Goal: Transaction & Acquisition: Download file/media

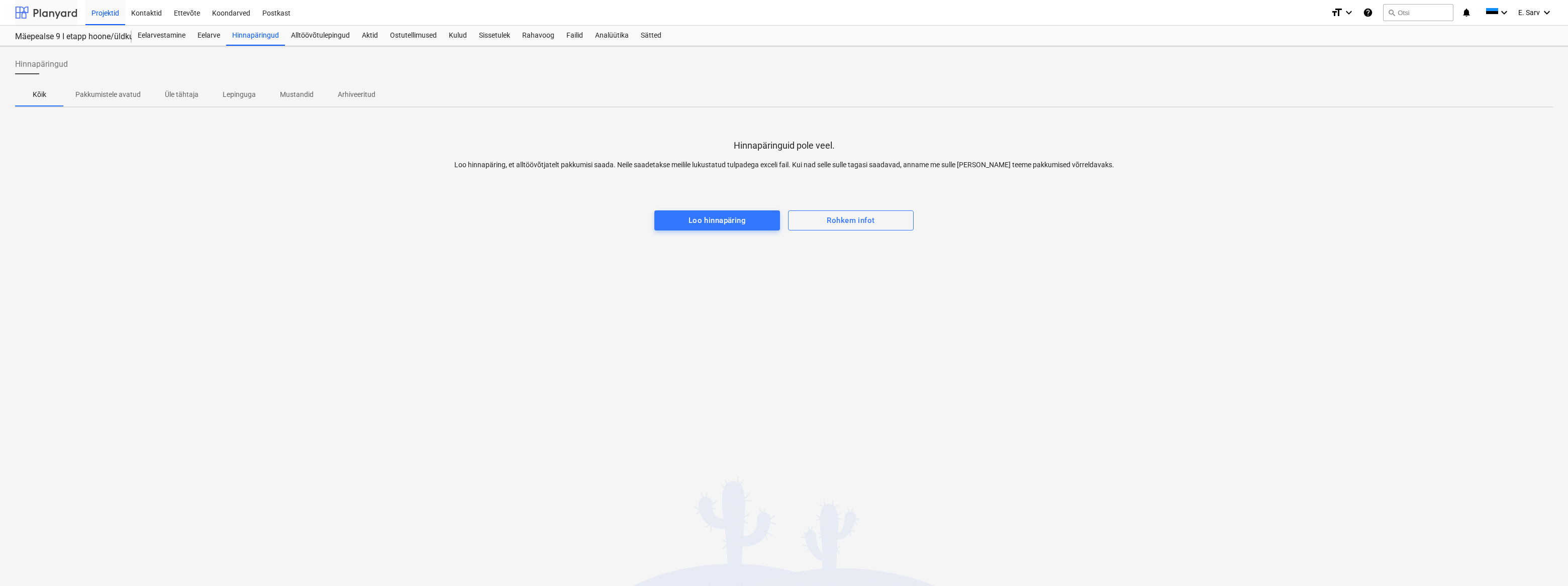
click at [48, 7] on div at bounding box center [46, 13] width 62 height 25
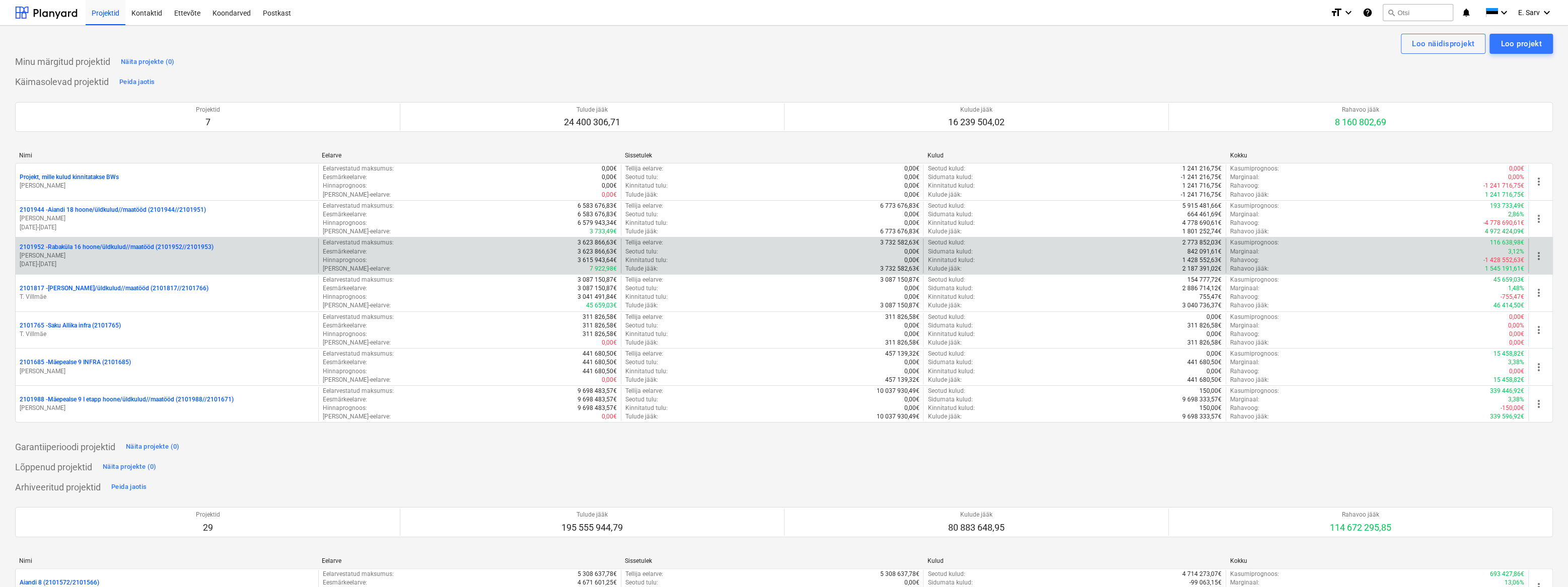
click at [68, 251] on p "2101952 - [GEOGRAPHIC_DATA] 16 hoone/üldkulud//maatööd (2101952//2101953)" at bounding box center [116, 247] width 194 height 8
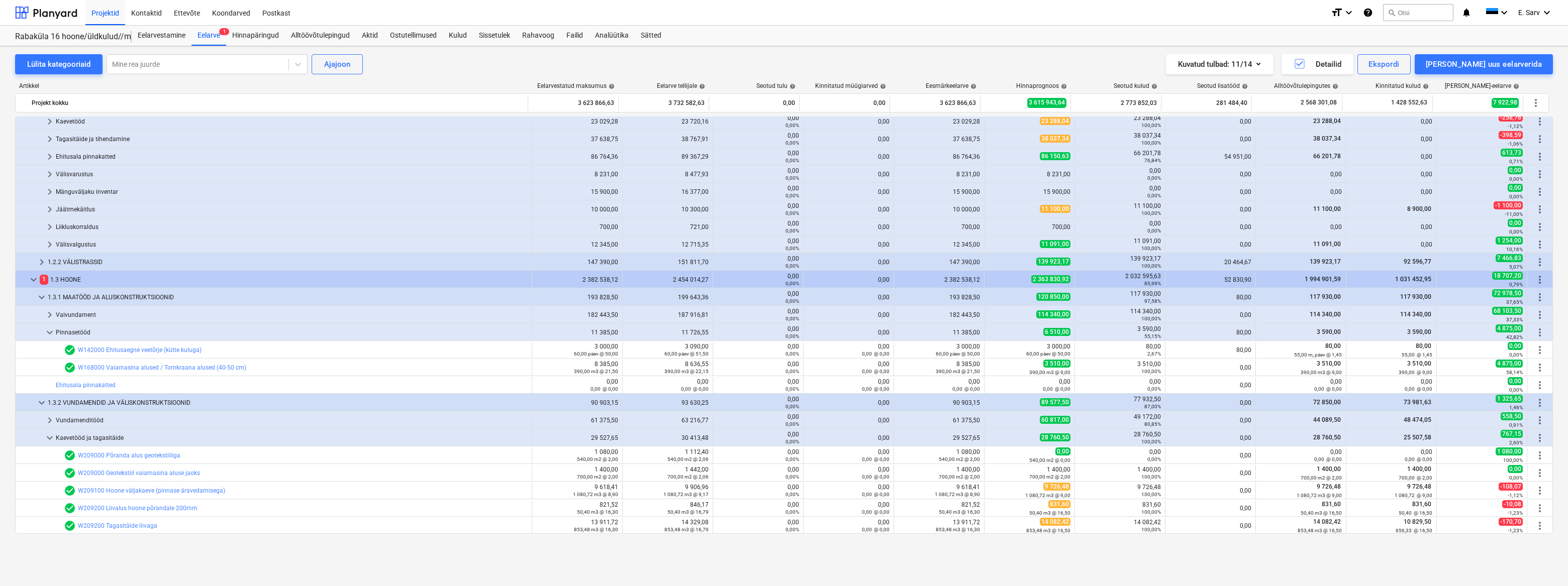
scroll to position [46, 0]
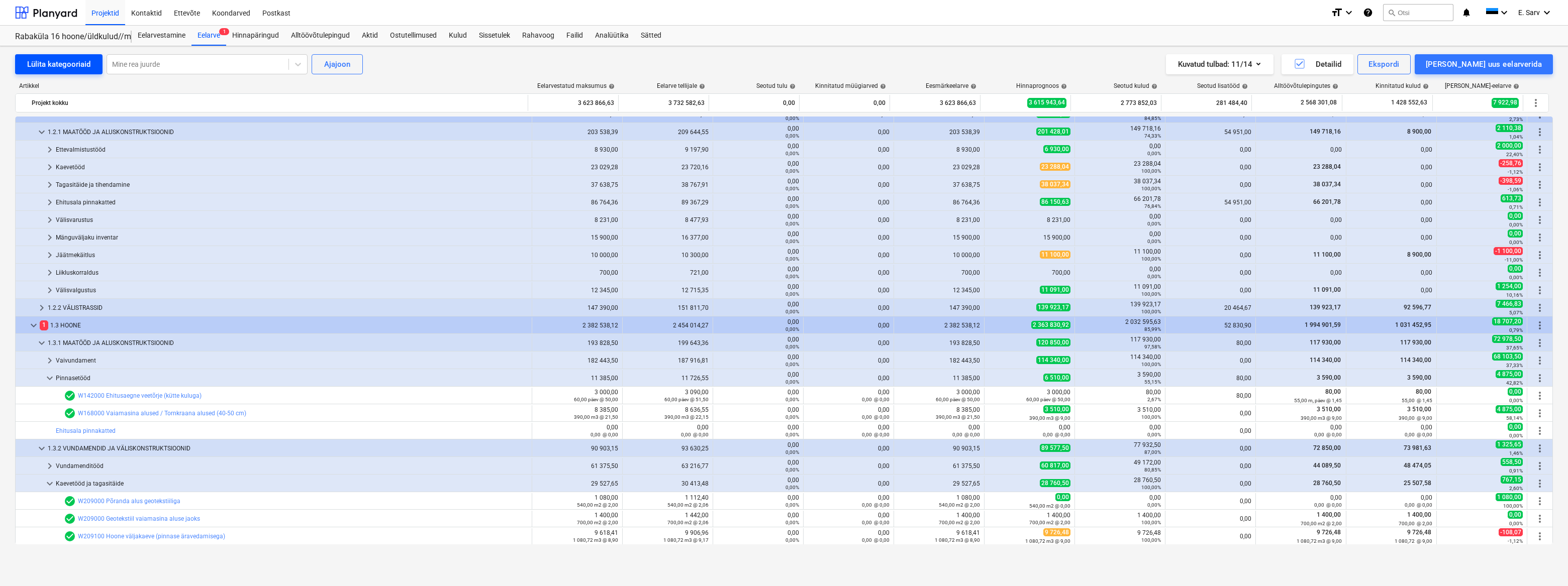
click at [61, 70] on div "Lülita kategooriaid" at bounding box center [58, 65] width 63 height 13
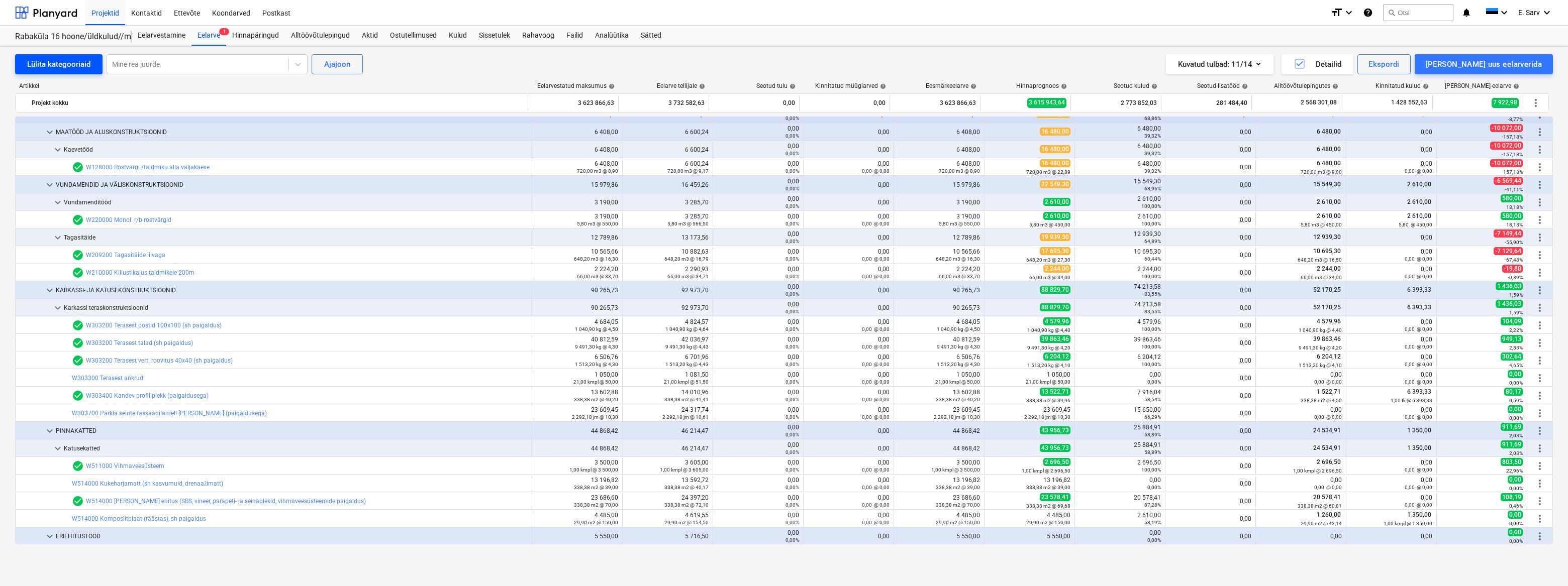
click at [61, 70] on div "Lülita kategooriaid" at bounding box center [58, 65] width 63 height 13
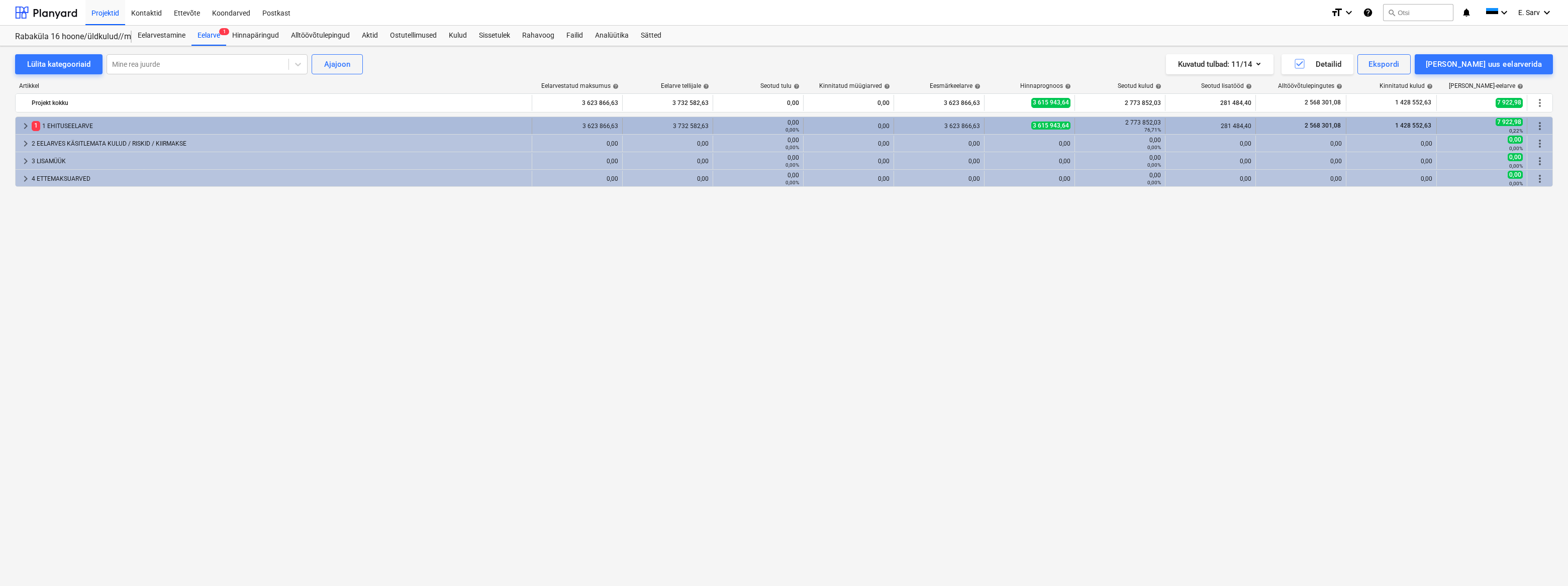
click at [20, 125] on span "keyboard_arrow_right" at bounding box center [25, 126] width 12 height 12
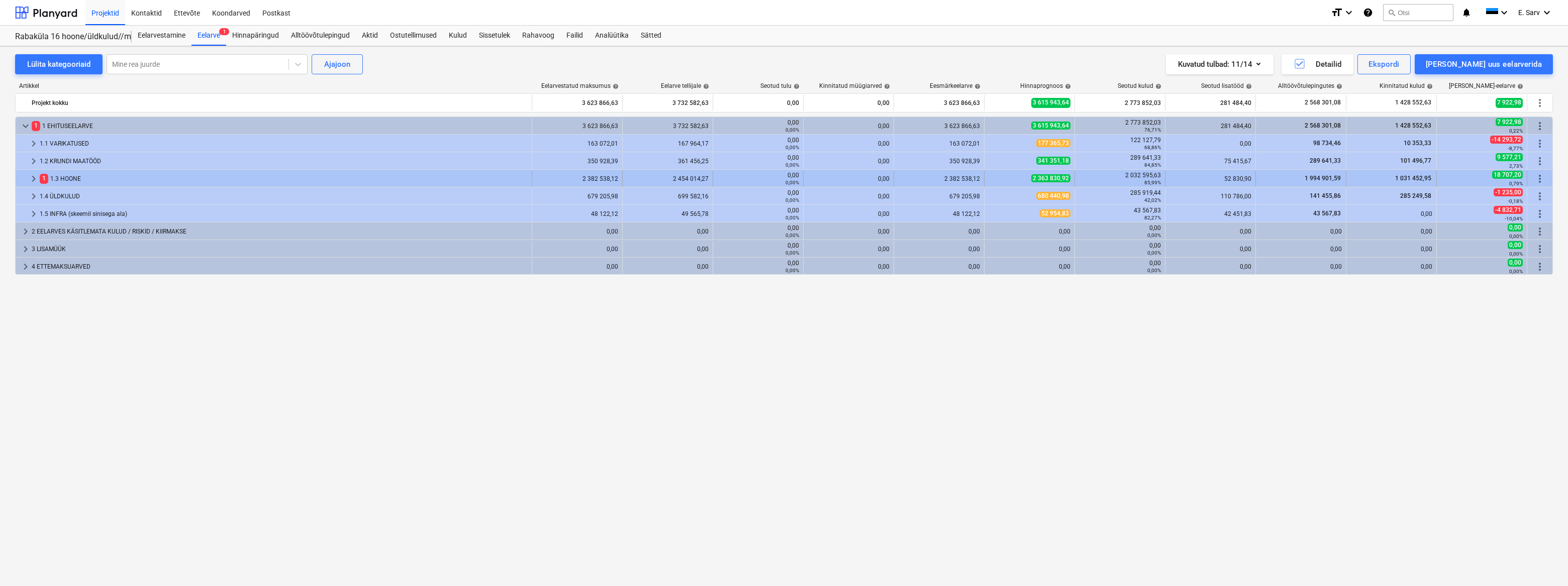
click at [32, 176] on span "keyboard_arrow_right" at bounding box center [34, 178] width 12 height 12
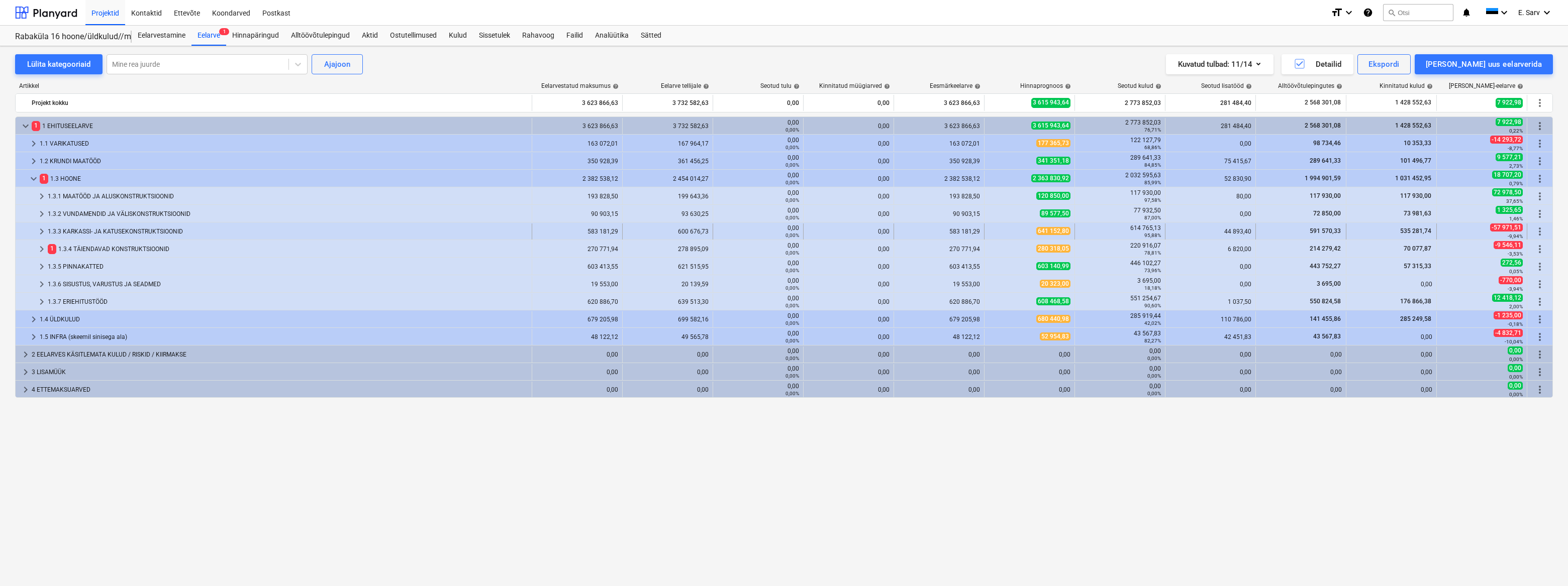
click at [67, 231] on div "1.3.3 KARKASSI- JA KATUSEKONSTRUKTSIOONID" at bounding box center [288, 231] width 480 height 16
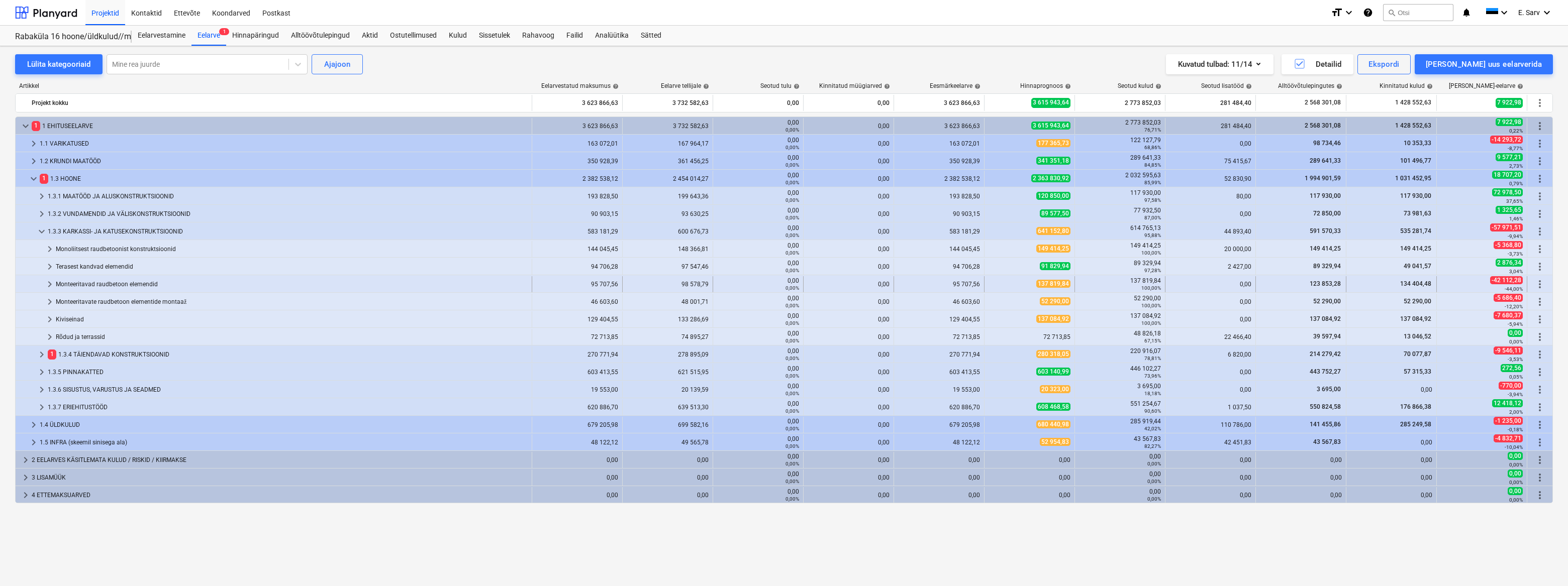
click at [103, 282] on div "Monteeritavad raudbetoon elemendid" at bounding box center [292, 284] width 472 height 16
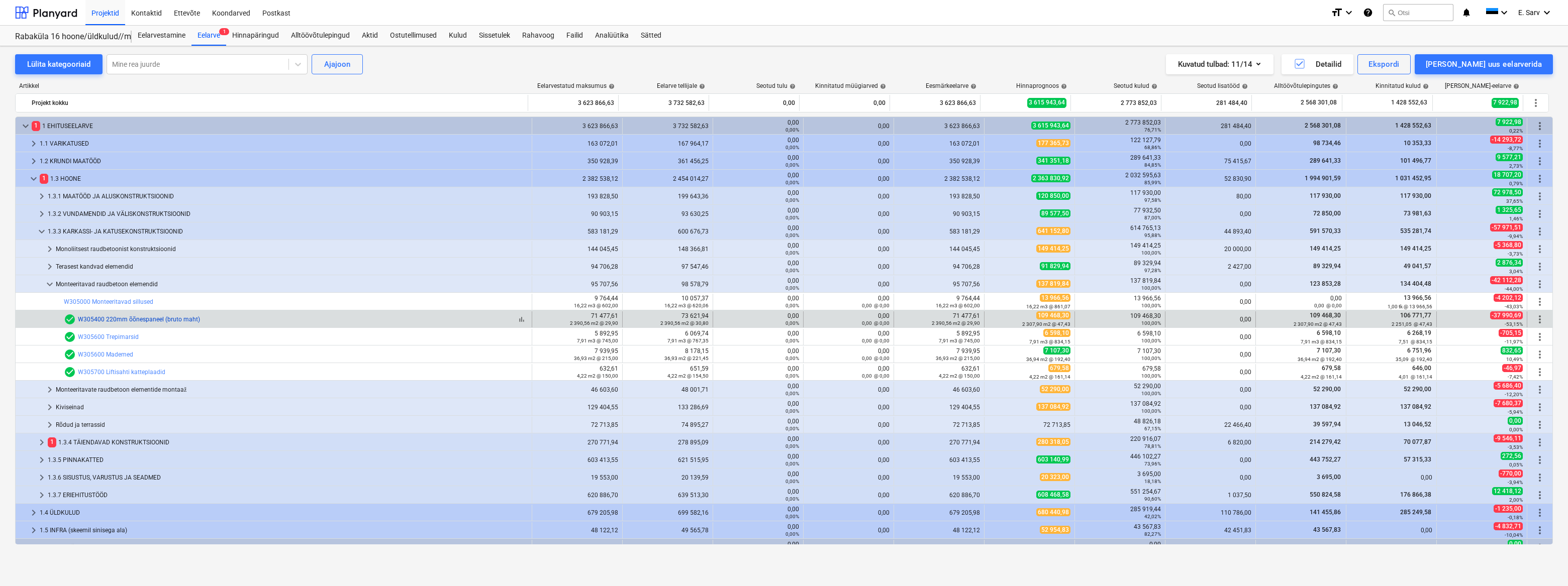
click at [142, 319] on link "W305400 220mm õõnespaneel (bruto maht)" at bounding box center [138, 319] width 122 height 7
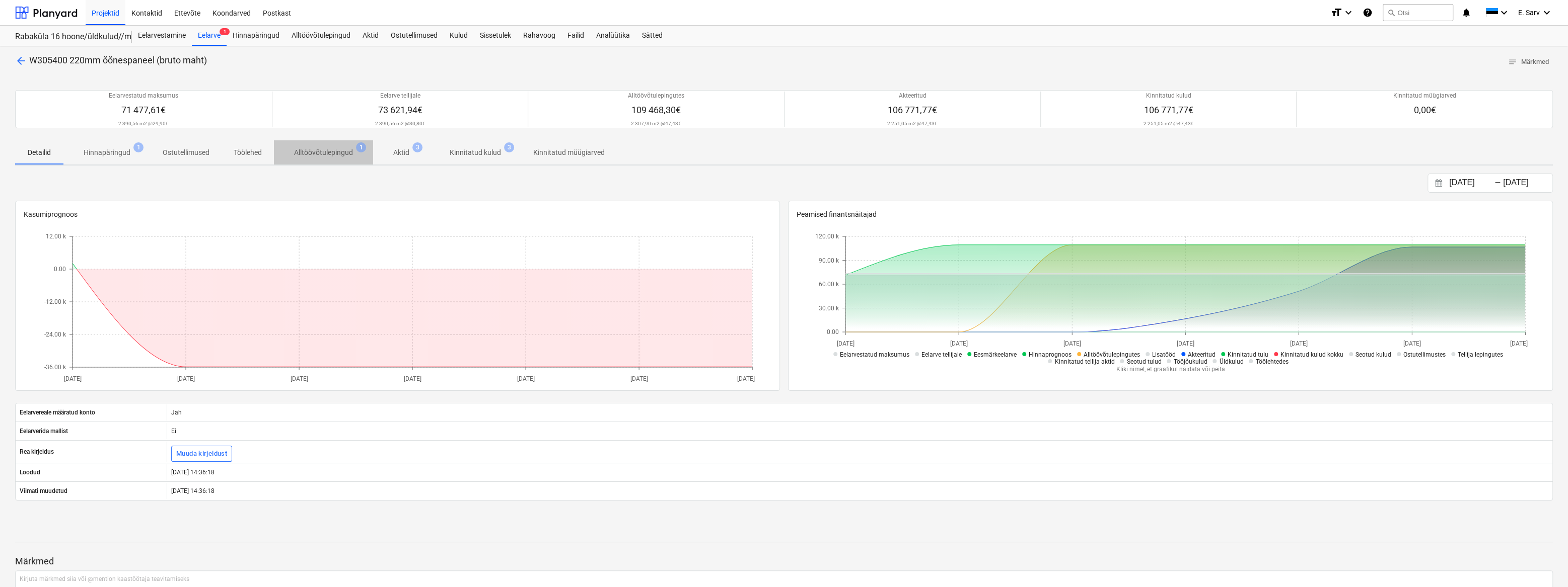
click at [324, 153] on p "Alltöövõtulepingud" at bounding box center [323, 153] width 59 height 11
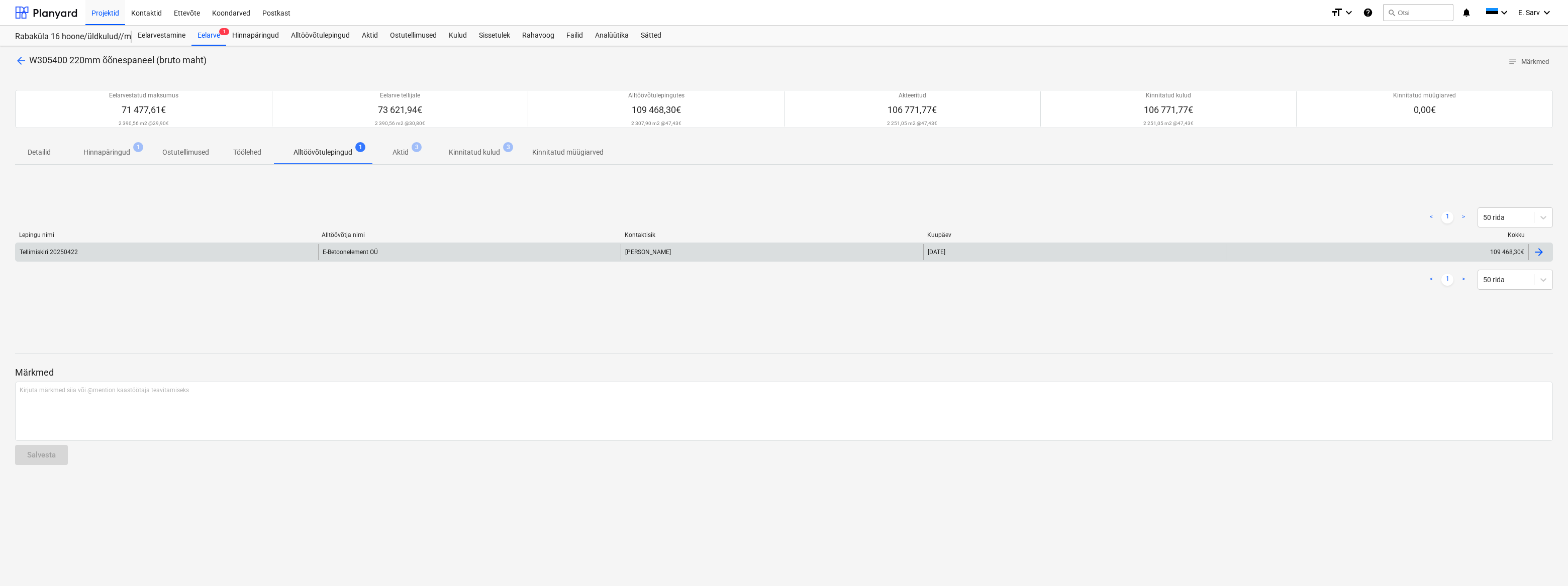
click at [348, 256] on div "E-Betoonelement OÜ" at bounding box center [469, 252] width 302 height 16
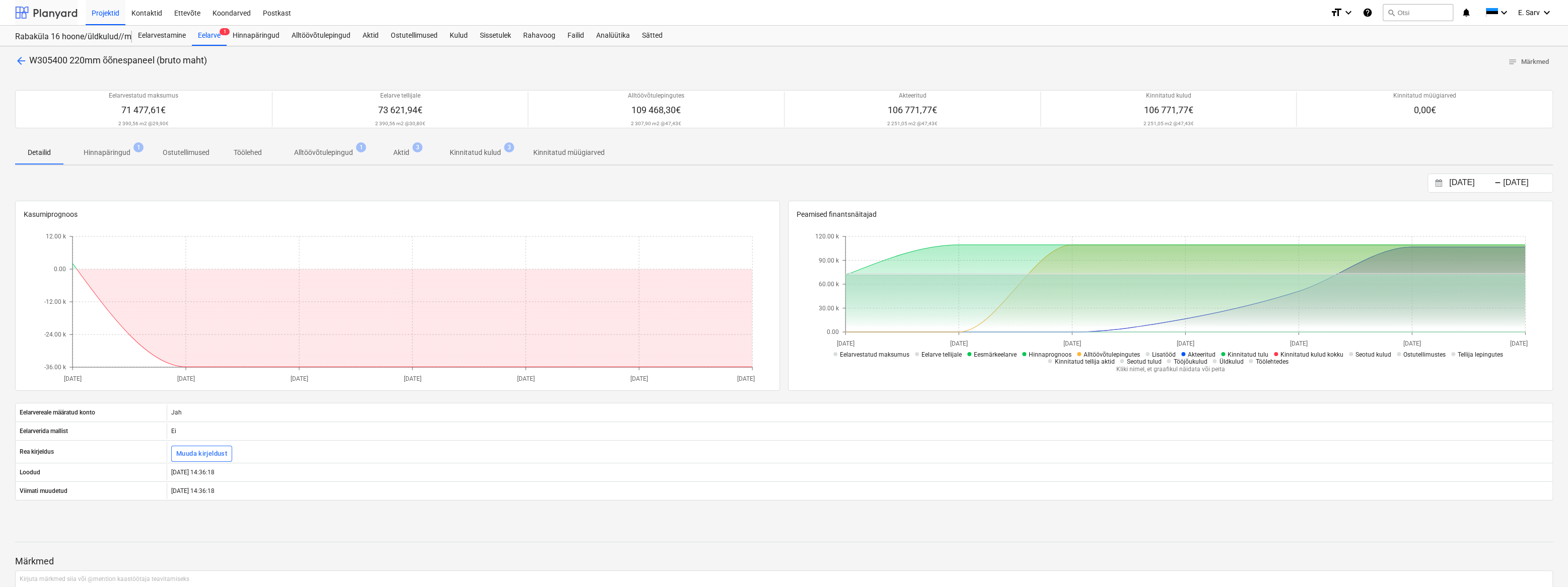
click at [56, 10] on div at bounding box center [46, 13] width 62 height 25
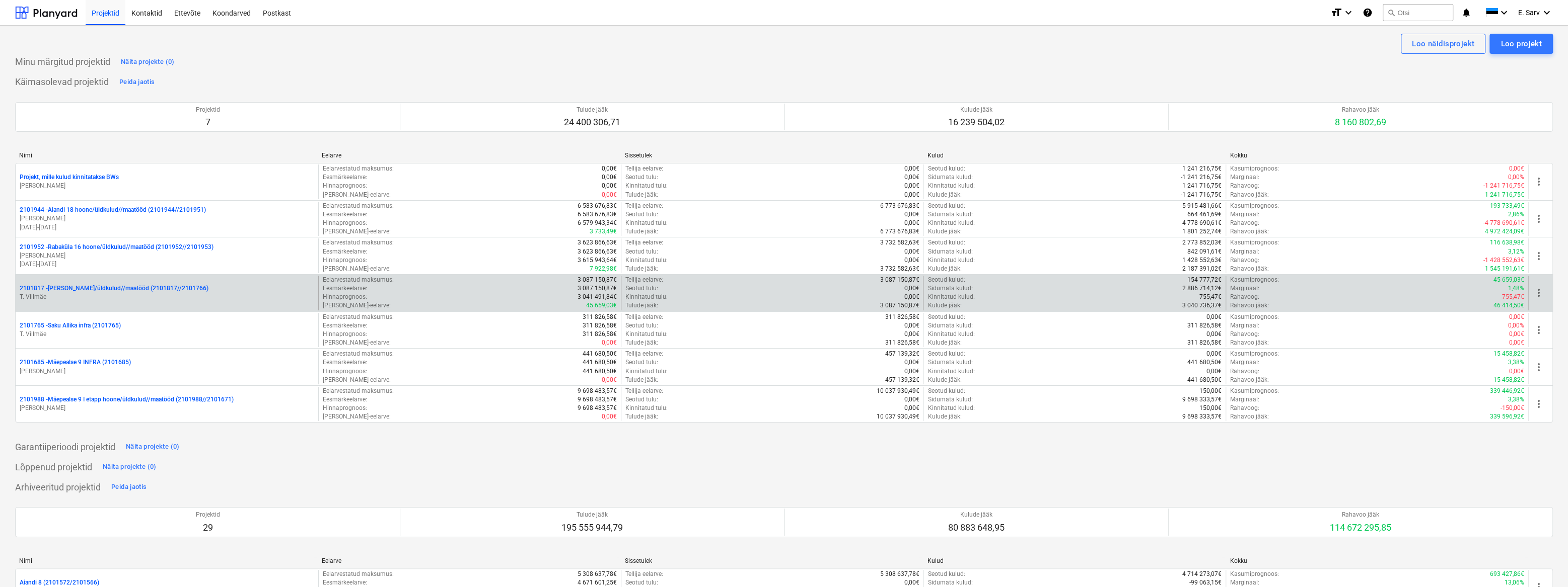
click at [110, 297] on p "T. Villmäe" at bounding box center [166, 297] width 295 height 8
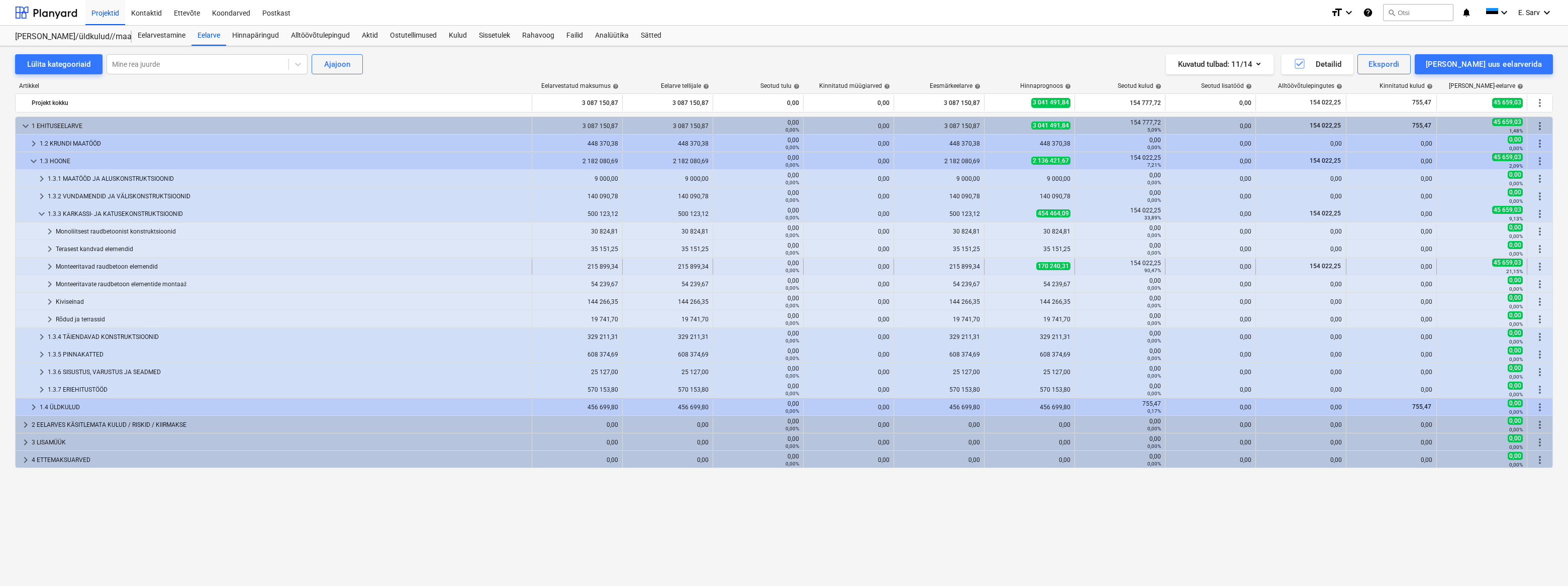
click at [82, 266] on div "Monteeritavad raudbetoon elemendid" at bounding box center [292, 266] width 472 height 16
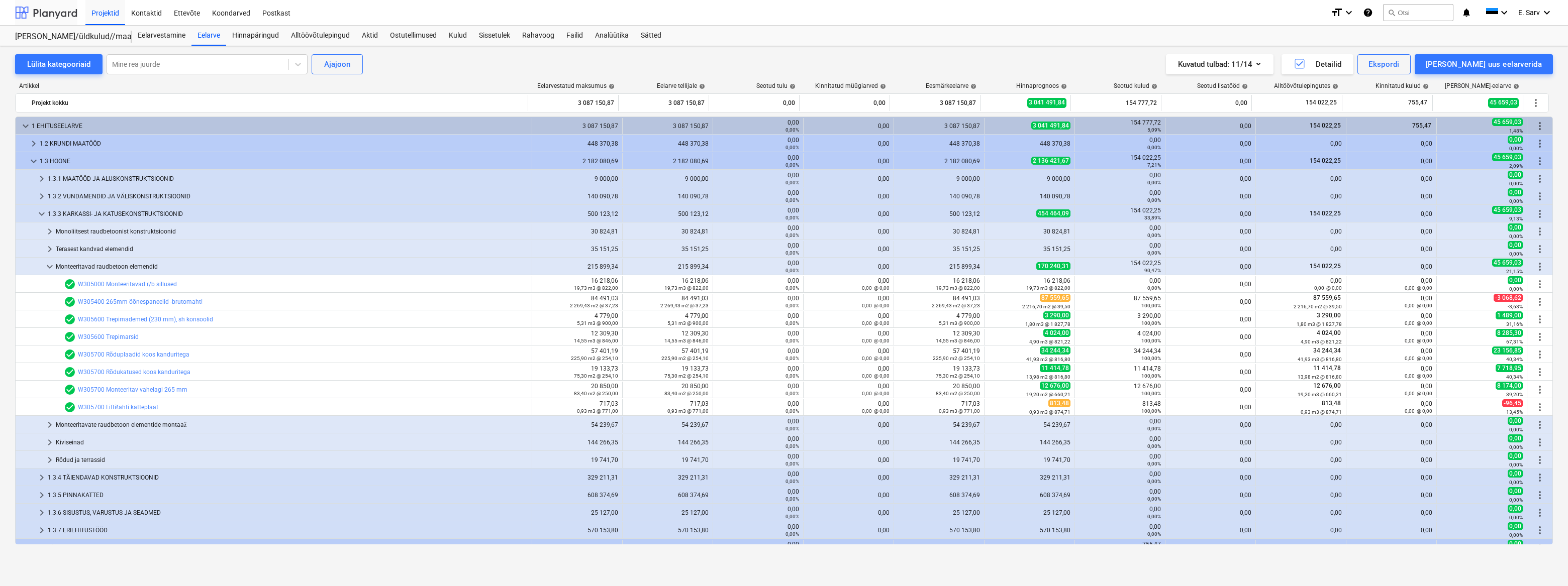
click at [35, 9] on div at bounding box center [46, 13] width 62 height 25
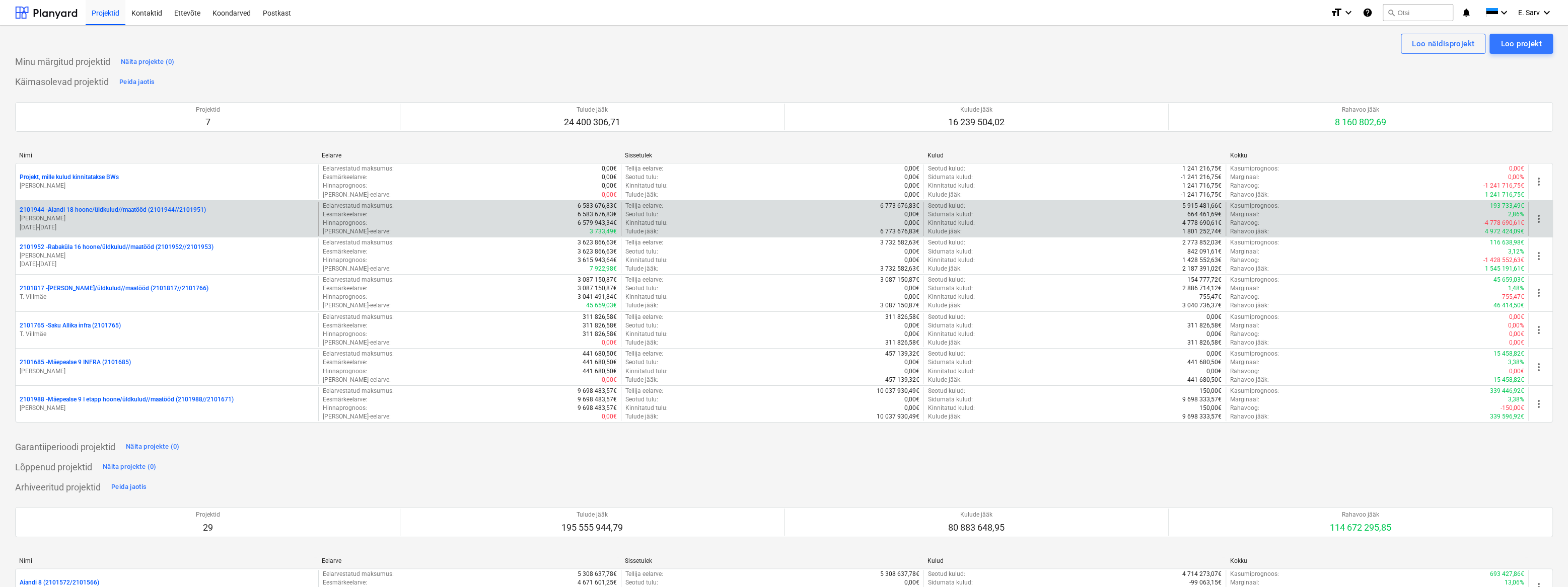
click at [85, 211] on p "2101944 - Aiandi 18 hoone/üldkulud//maatööd (2101944//2101951)" at bounding box center [112, 210] width 187 height 8
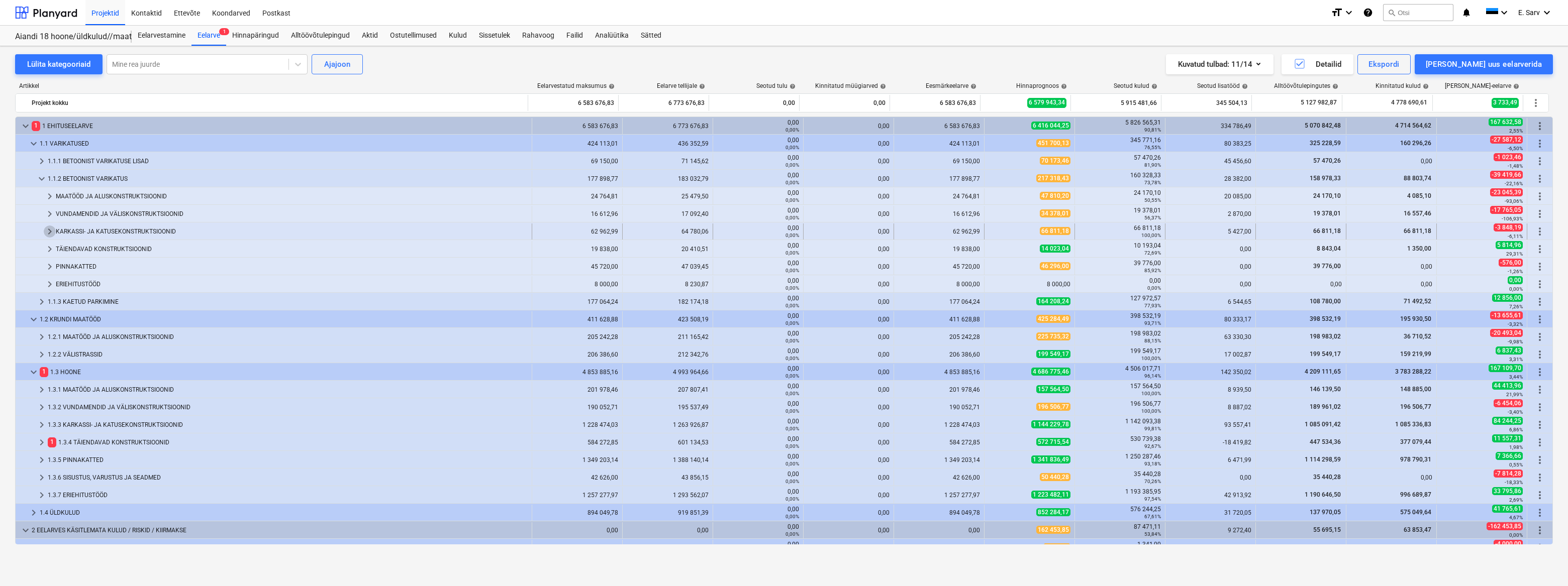
click at [49, 231] on span "keyboard_arrow_right" at bounding box center [50, 232] width 12 height 12
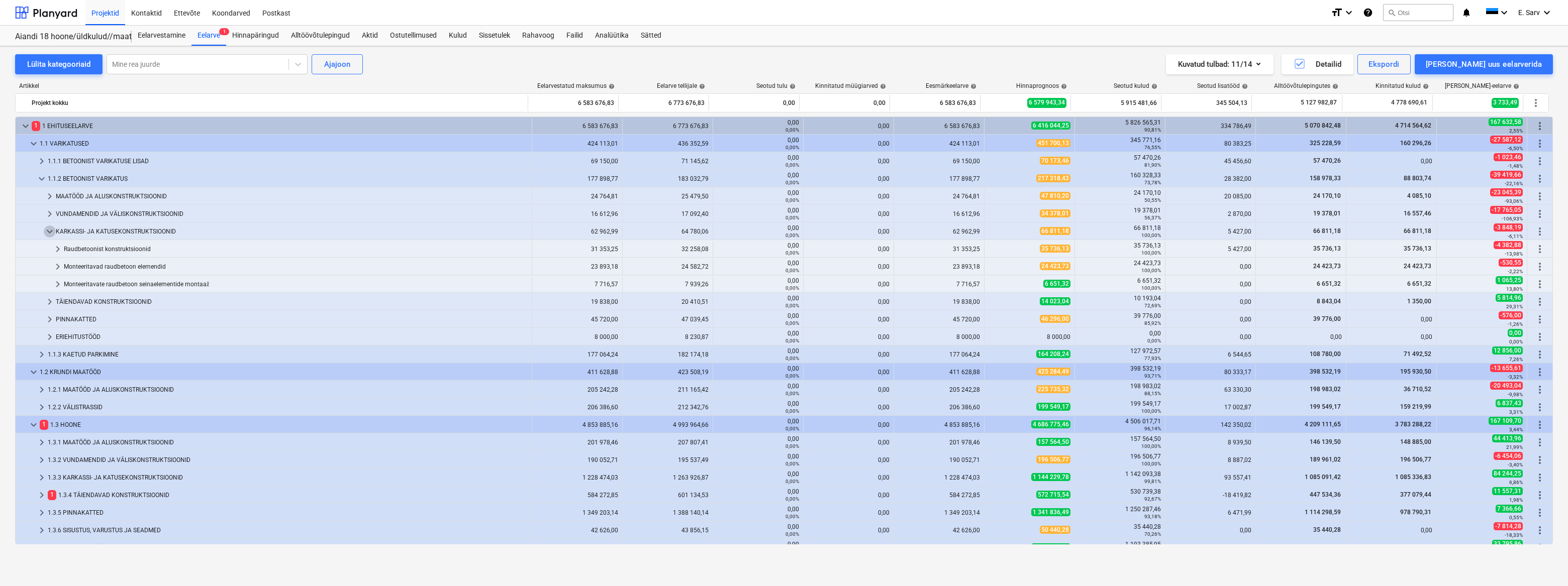
click at [49, 231] on span "keyboard_arrow_down" at bounding box center [50, 232] width 12 height 12
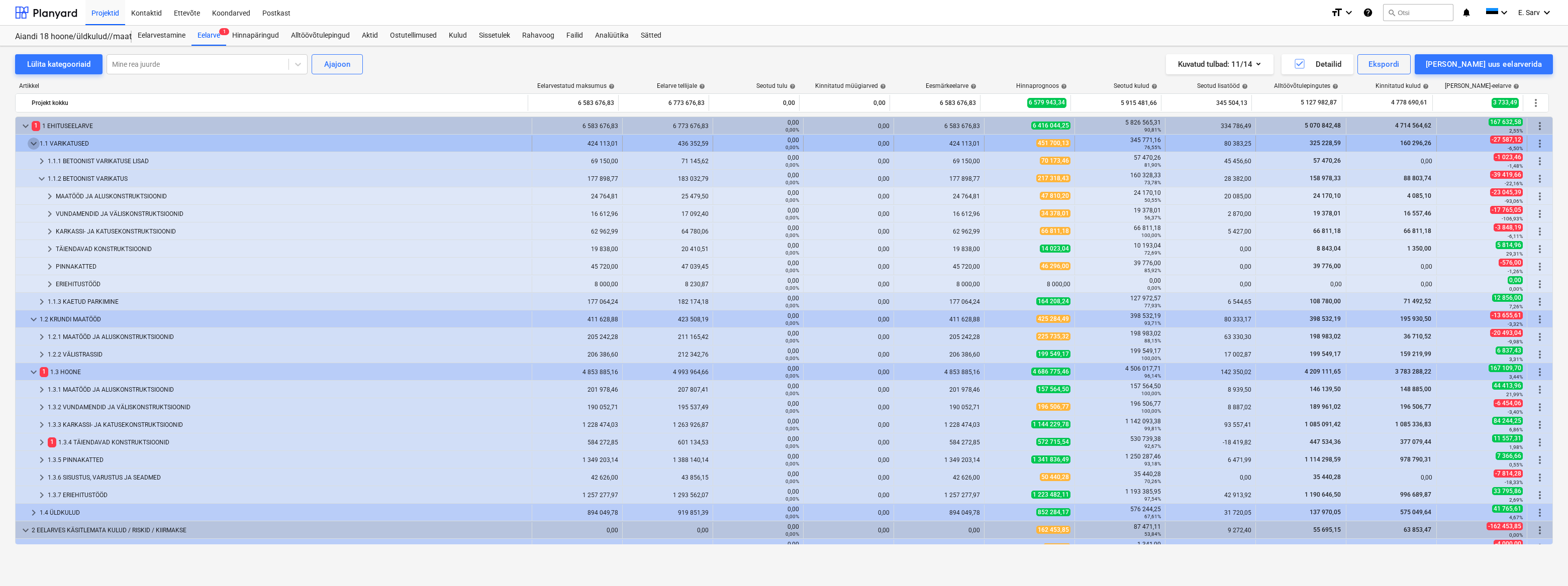
click at [34, 141] on span "keyboard_arrow_down" at bounding box center [34, 143] width 12 height 12
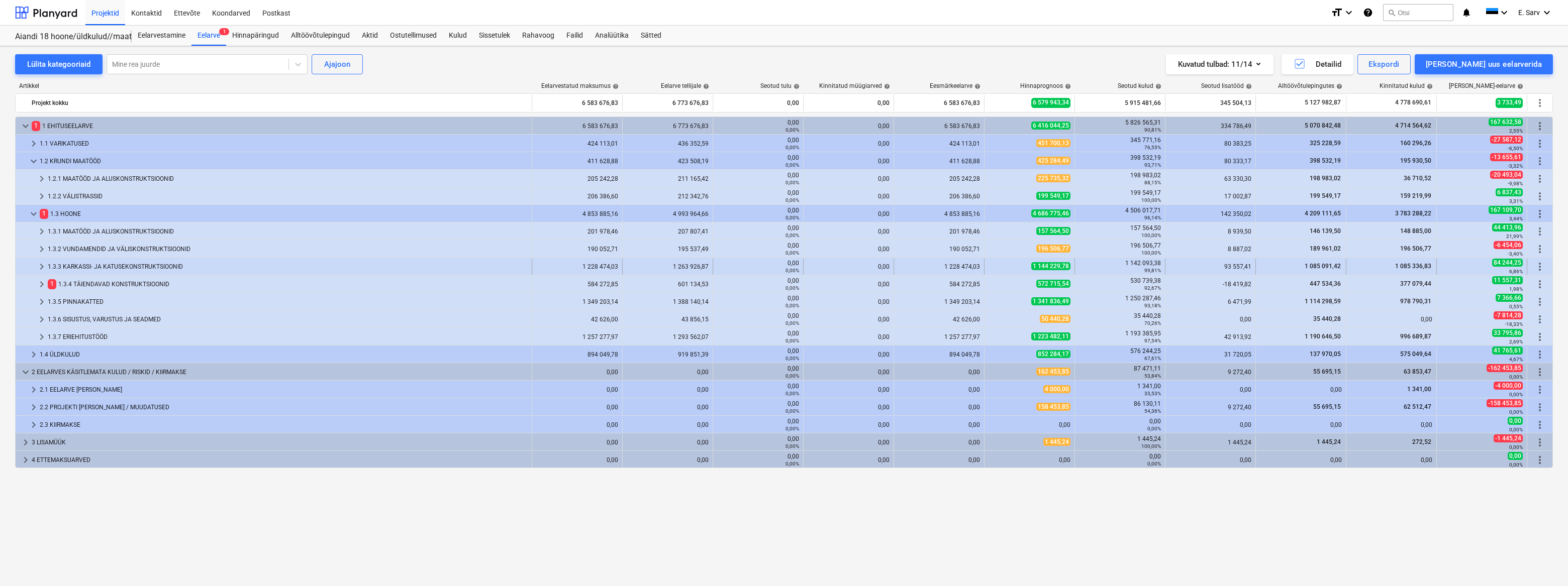
click at [61, 266] on div "1.3.3 KARKASSI- JA KATUSEKONSTRUKTSIOONID" at bounding box center [288, 266] width 480 height 16
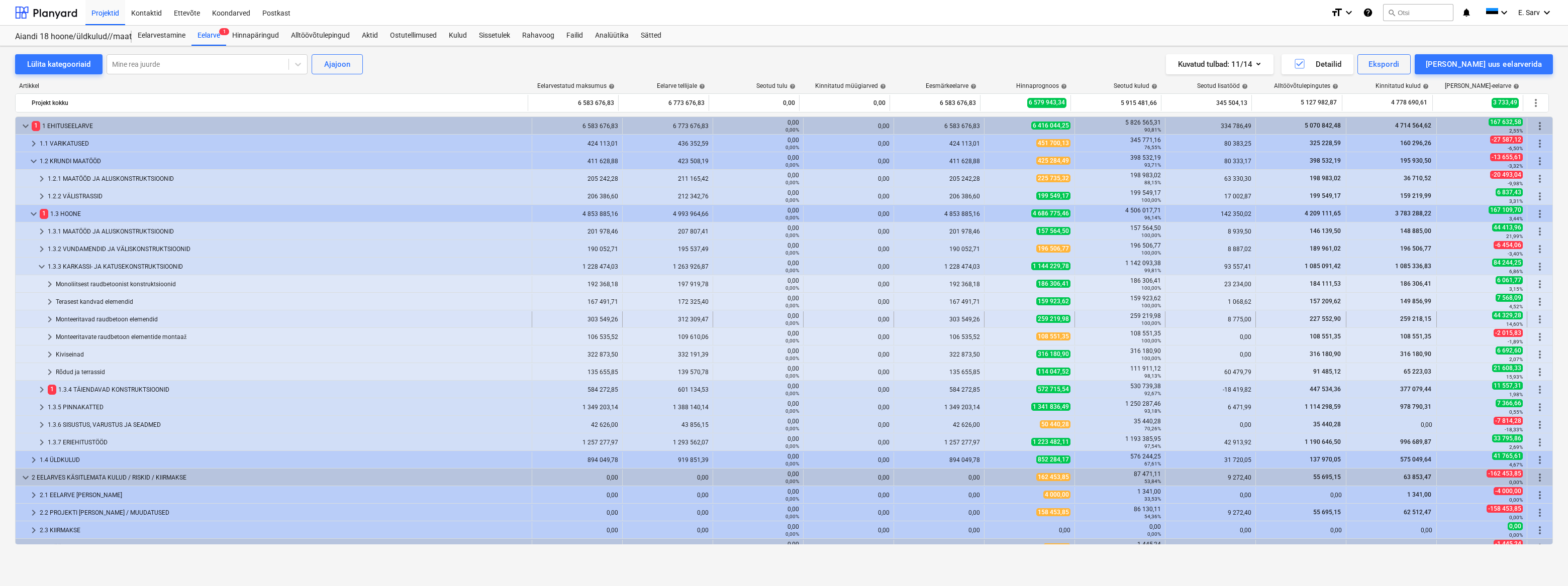
click at [95, 319] on div "Monteeritavad raudbetoon elemendid" at bounding box center [292, 319] width 472 height 16
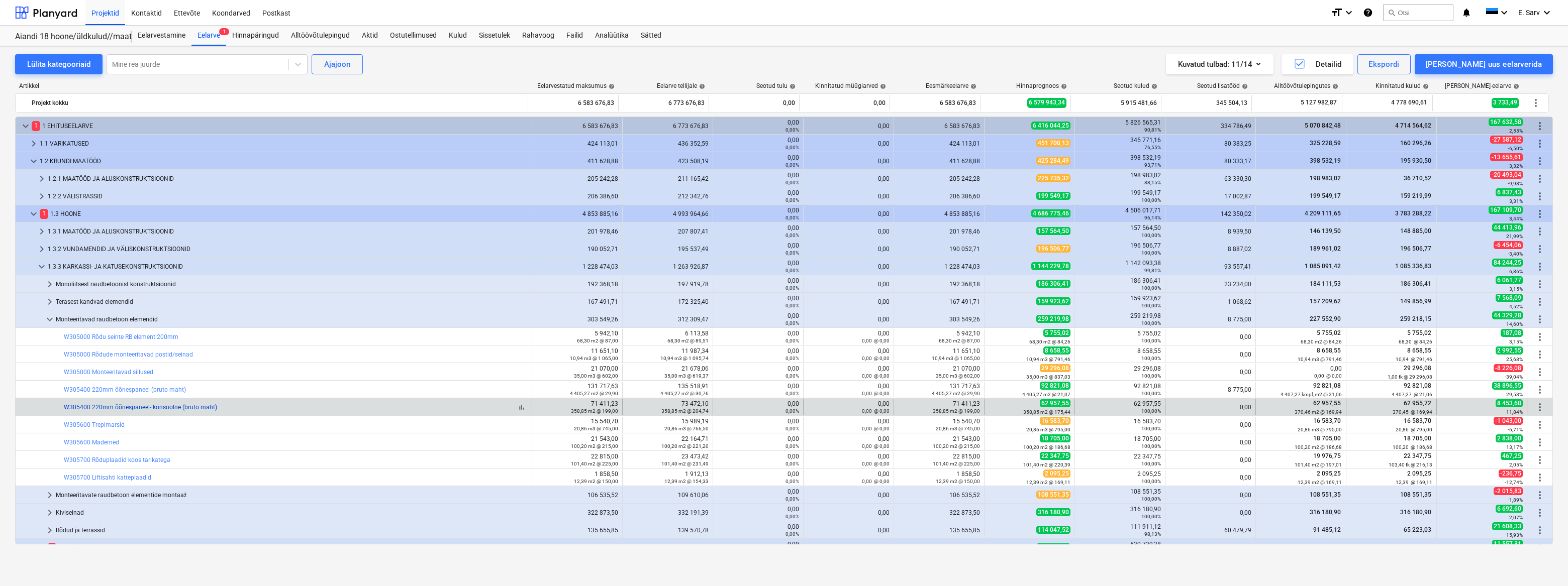
click at [158, 408] on link "W305400 220mm õõnespaneel- konsoolne (bruto maht)" at bounding box center [141, 408] width 153 height 7
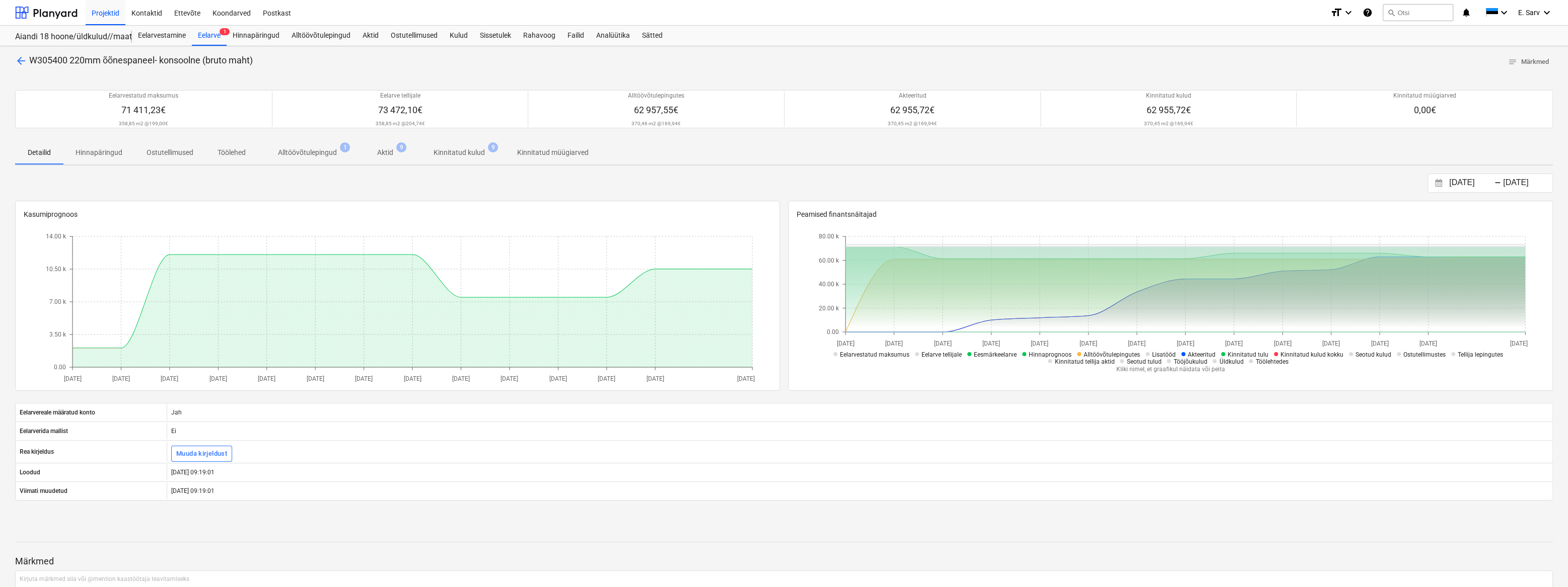
click at [302, 152] on p "Alltöövõtulepingud" at bounding box center [307, 153] width 59 height 11
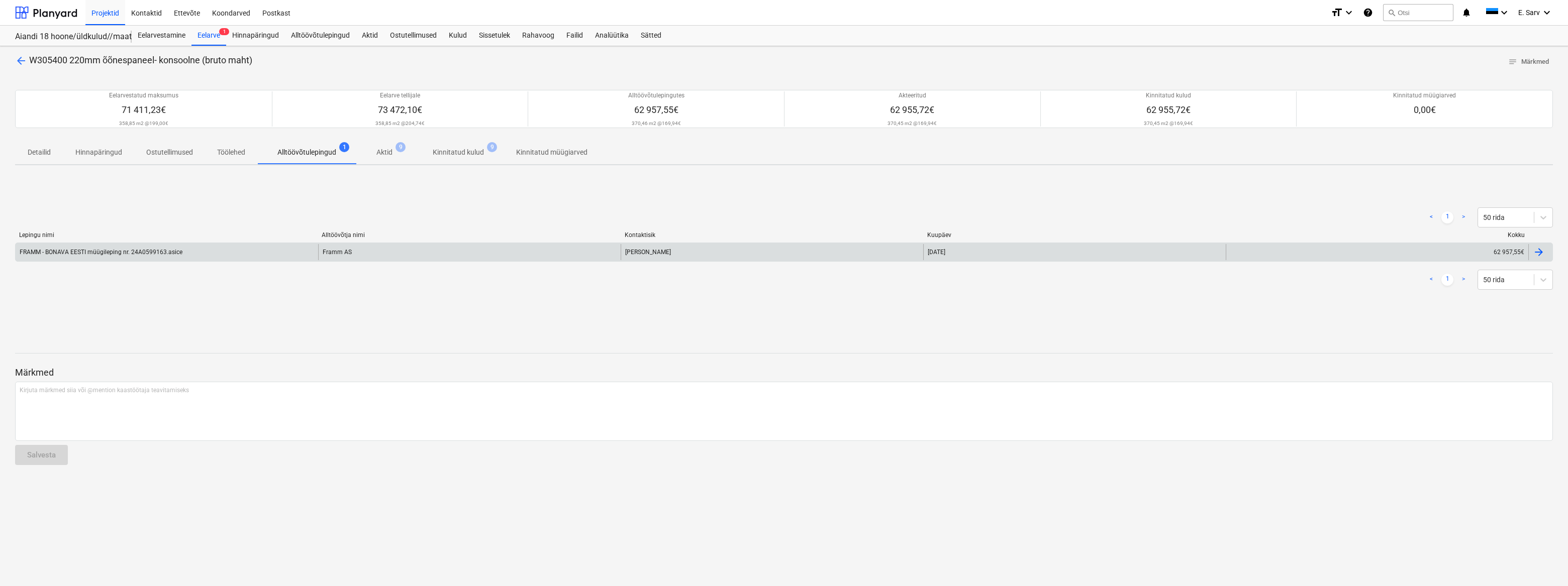
click at [336, 248] on div "Framm AS" at bounding box center [469, 252] width 302 height 16
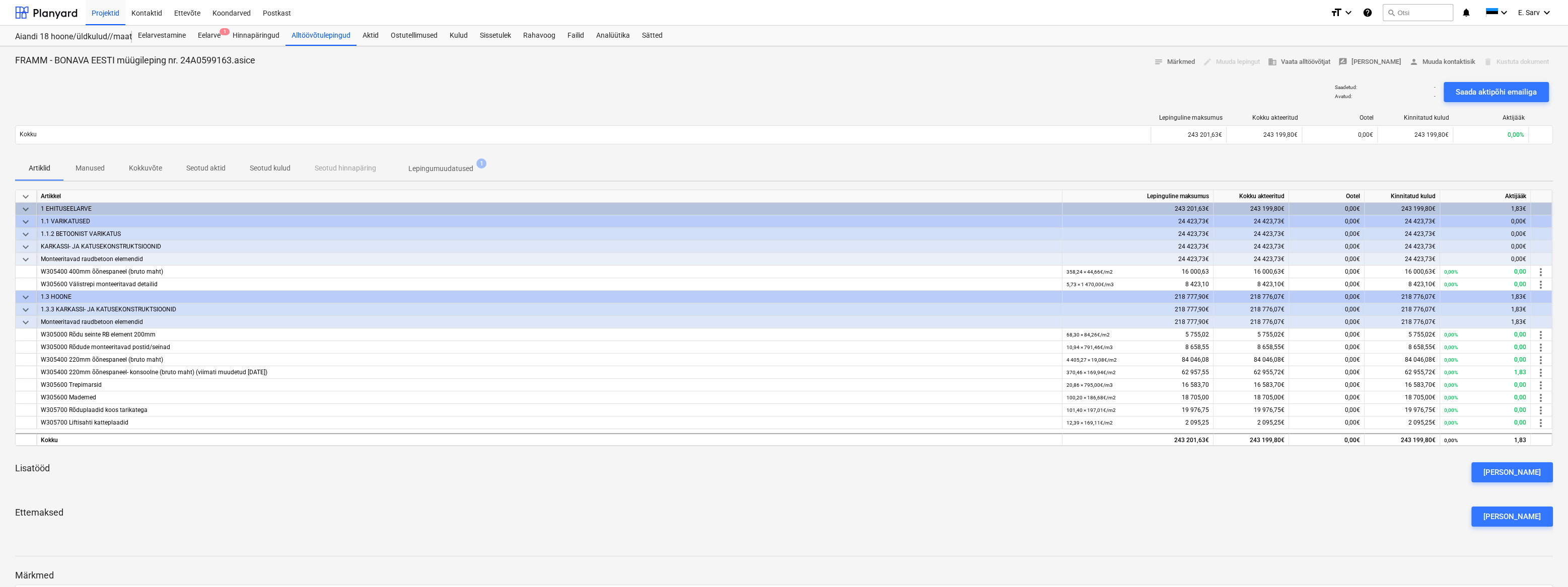
click at [85, 166] on p "Manused" at bounding box center [89, 168] width 30 height 11
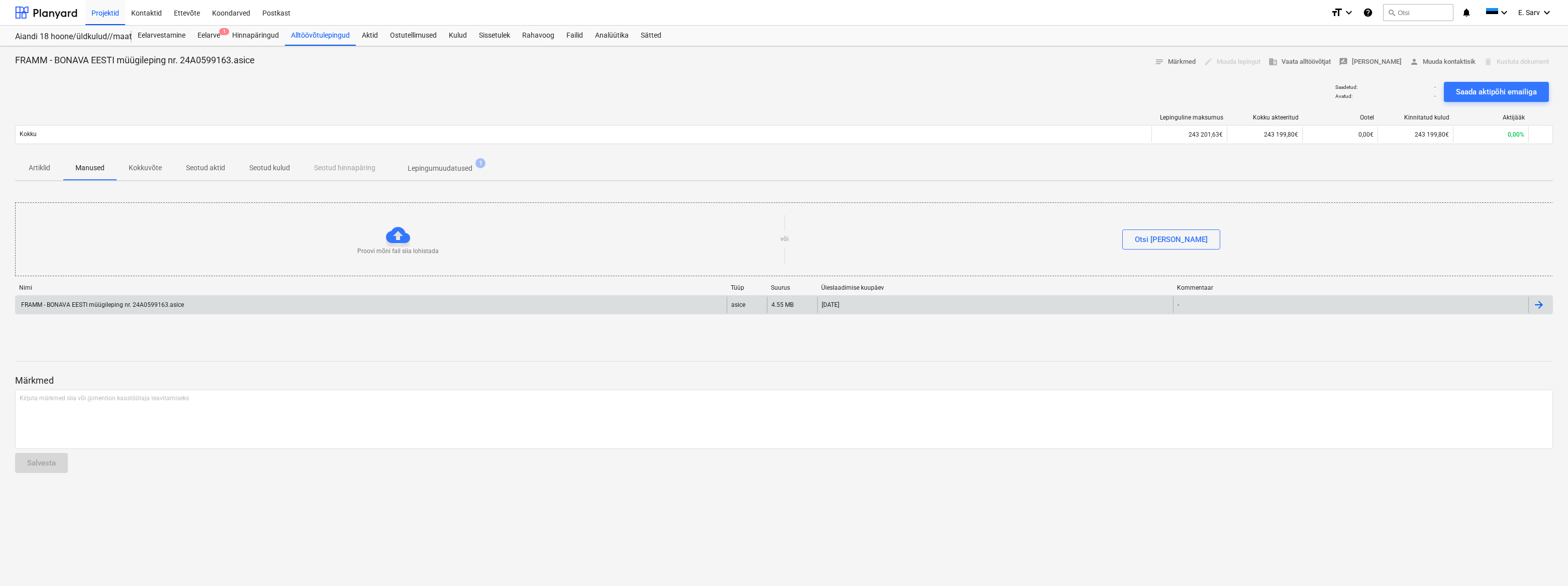
click at [163, 306] on div "FRAMM - BONAVA EESTI müügileping nr. 24A0599163.asice" at bounding box center [101, 305] width 164 height 7
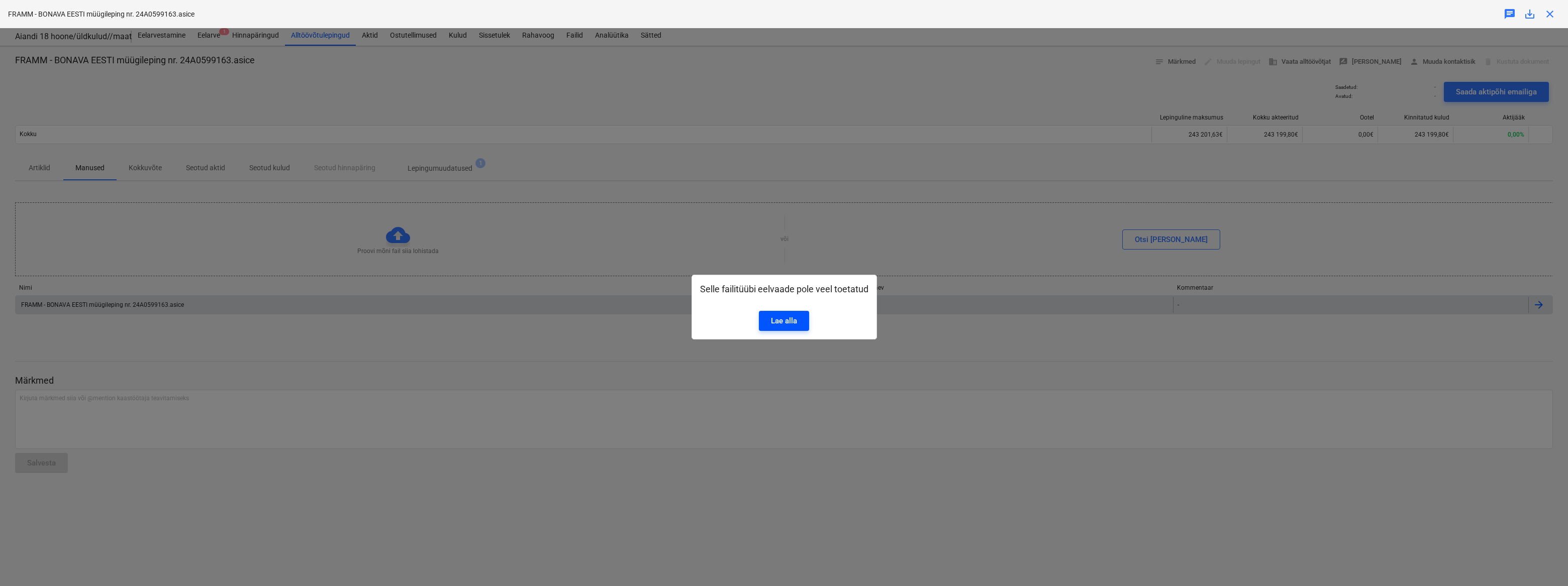
click at [789, 328] on link "Lae alla" at bounding box center [784, 321] width 51 height 20
click at [955, 317] on div "Selle failitüübi eelvaade pole veel toetatud Lae alla" at bounding box center [784, 306] width 1568 height 558
click at [448, 338] on div "Selle failitüübi eelvaade pole veel toetatud Lae alla" at bounding box center [784, 306] width 1568 height 558
